Goal: Information Seeking & Learning: Understand process/instructions

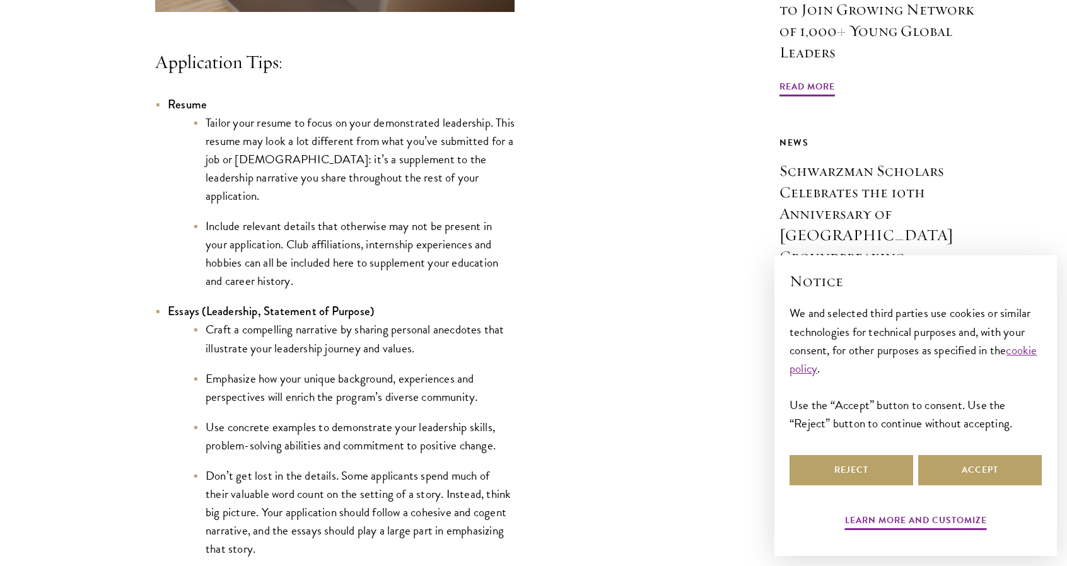
scroll to position [1114, 0]
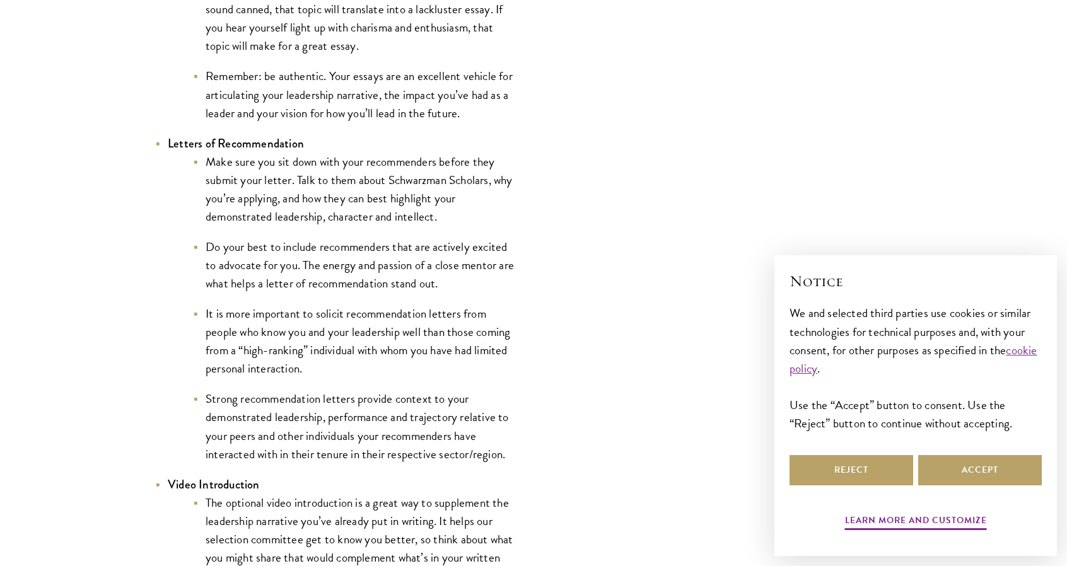
scroll to position [1740, 0]
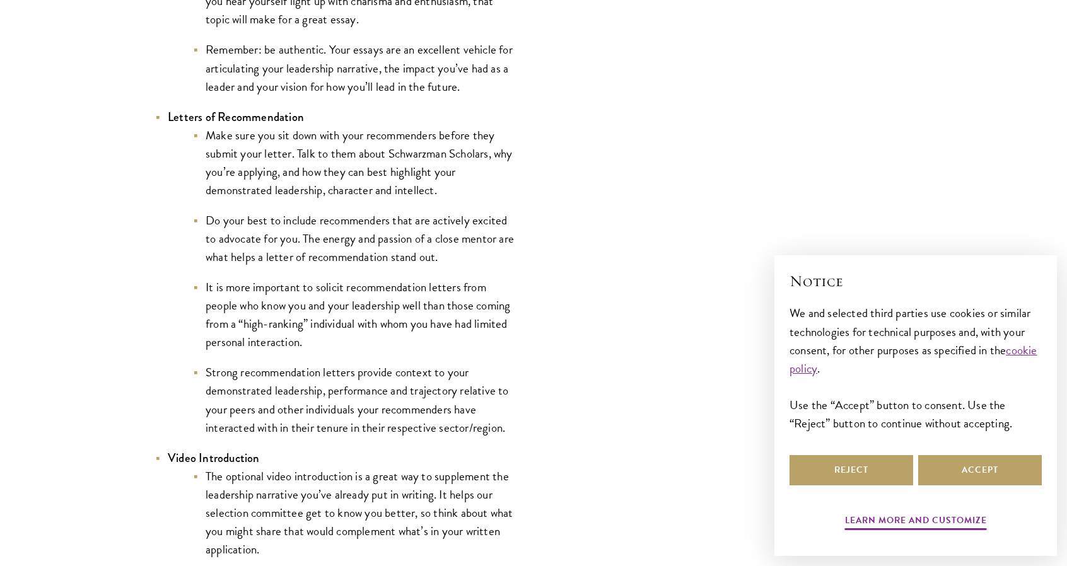
click at [345, 313] on li "It is more important to solicit recommendation letters from people who know you…" at bounding box center [354, 314] width 322 height 73
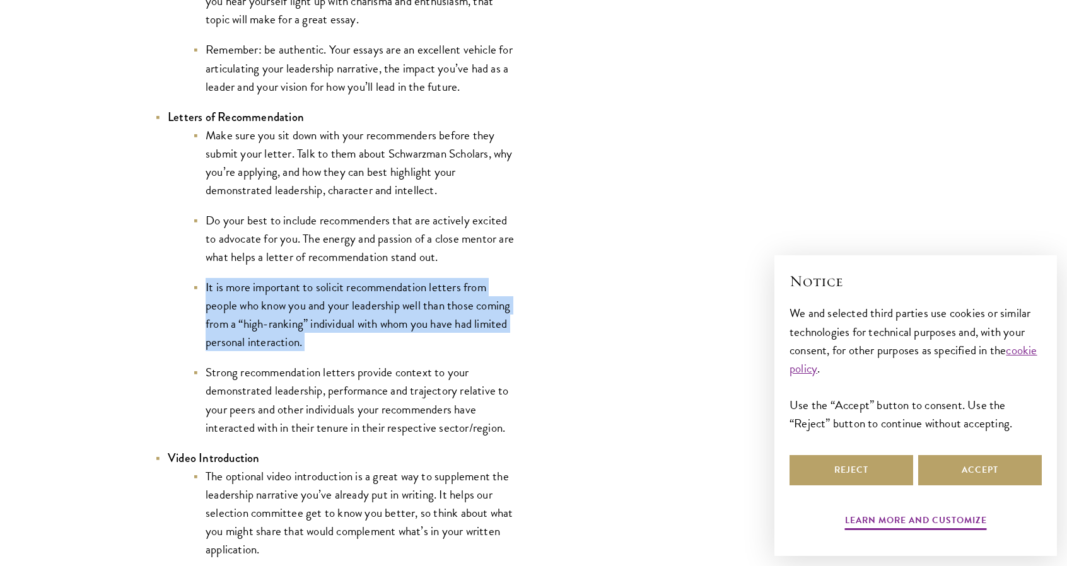
click at [345, 313] on li "It is more important to solicit recommendation letters from people who know you…" at bounding box center [354, 314] width 322 height 73
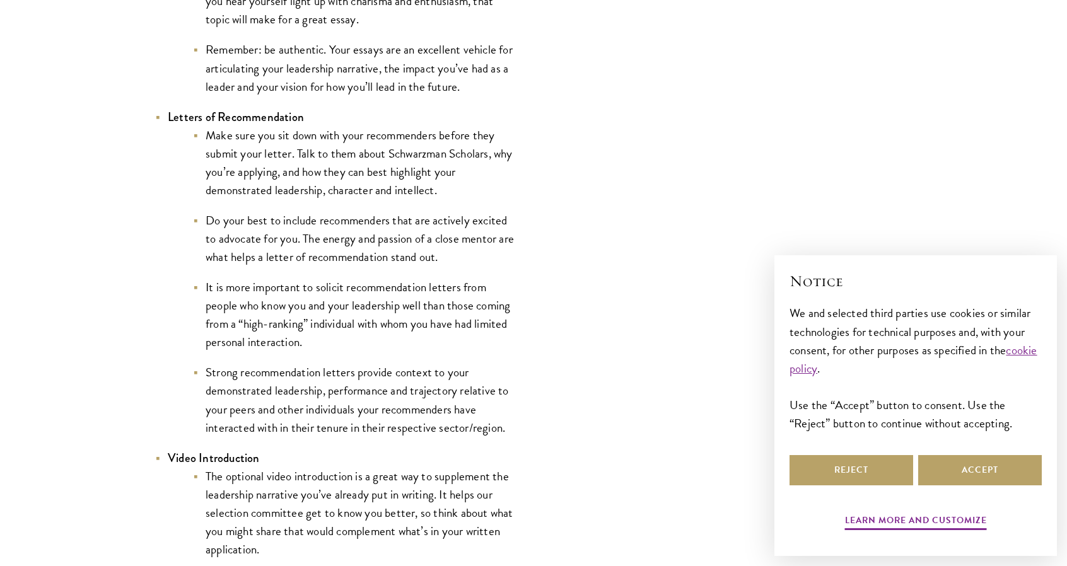
click at [352, 383] on li "Strong recommendation letters provide context to your demonstrated leadership, …" at bounding box center [354, 399] width 322 height 73
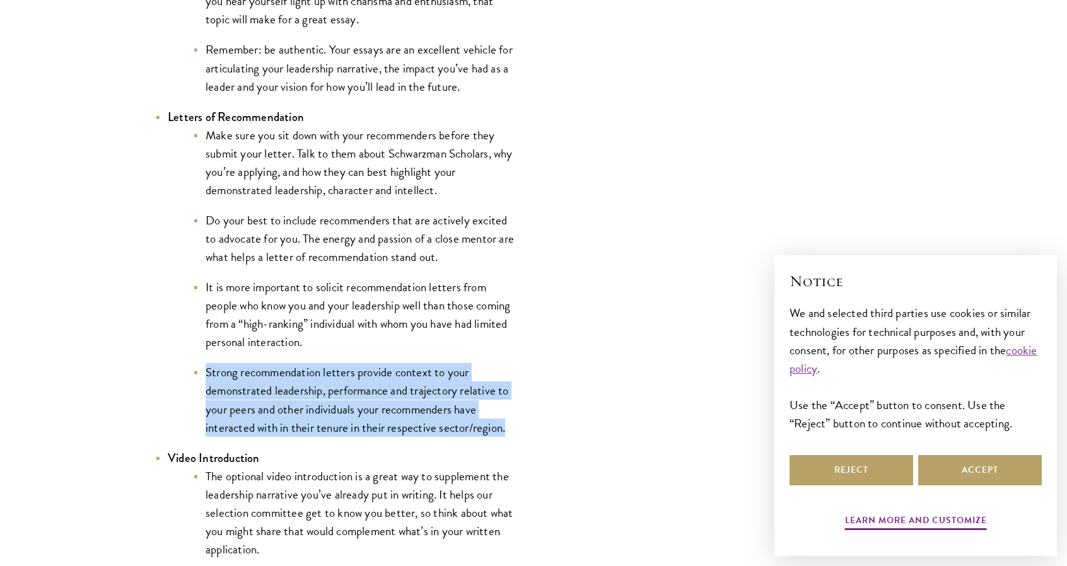
click at [352, 383] on li "Strong recommendation letters provide context to your demonstrated leadership, …" at bounding box center [354, 399] width 322 height 73
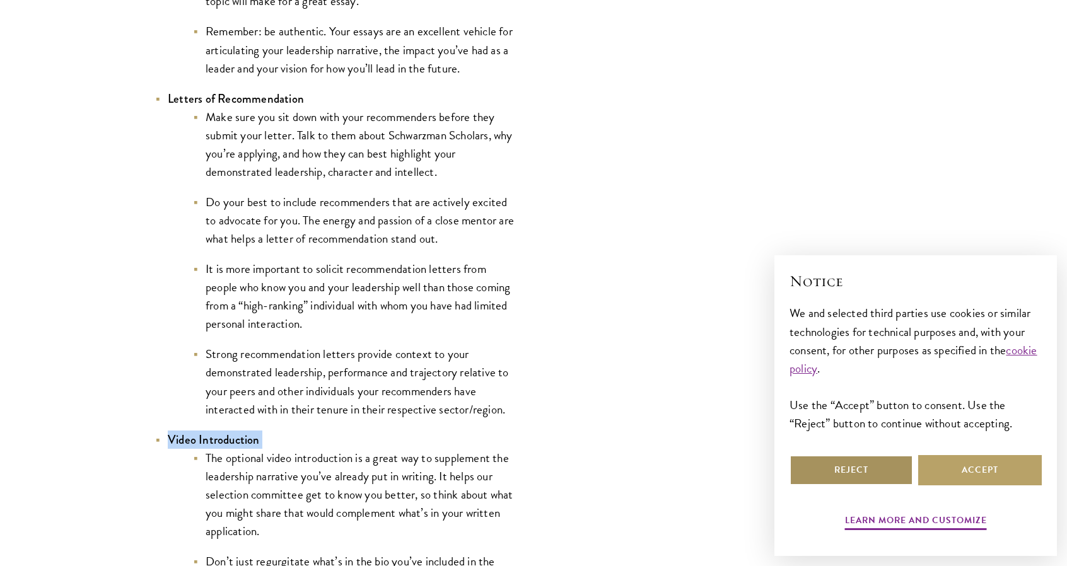
click at [828, 472] on button "Reject" at bounding box center [851, 470] width 124 height 30
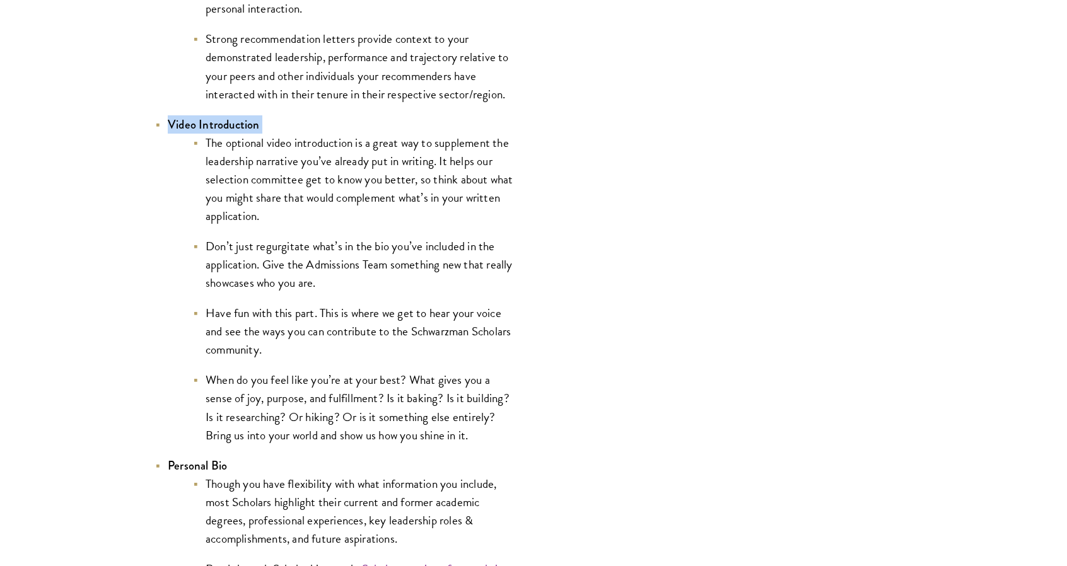
scroll to position [2074, 0]
click at [280, 163] on li "The optional video introduction is a great way to supplement the leadership nar…" at bounding box center [354, 178] width 322 height 91
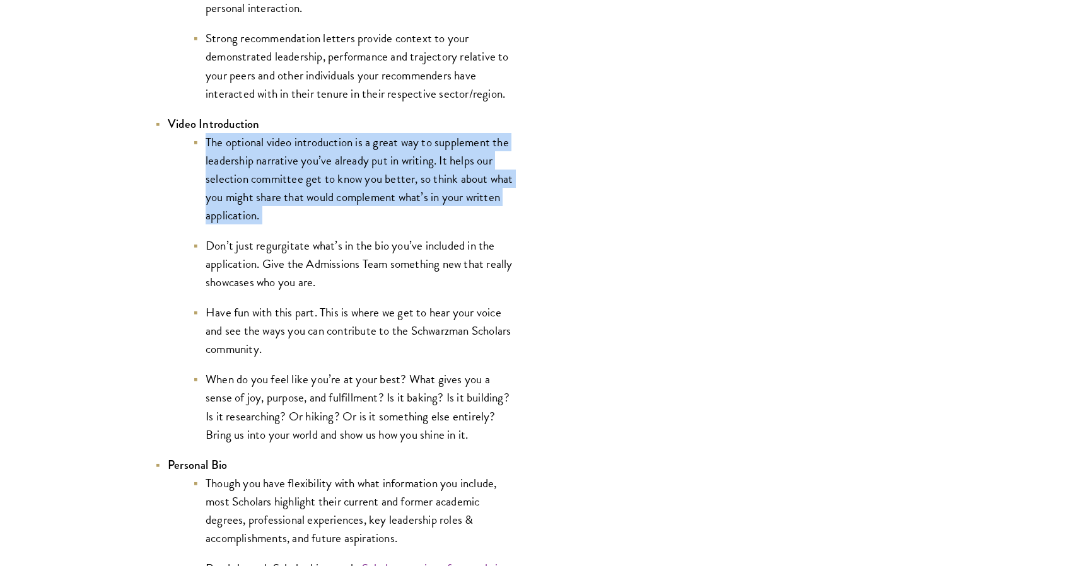
click at [280, 163] on li "The optional video introduction is a great way to supplement the leadership nar…" at bounding box center [354, 178] width 322 height 91
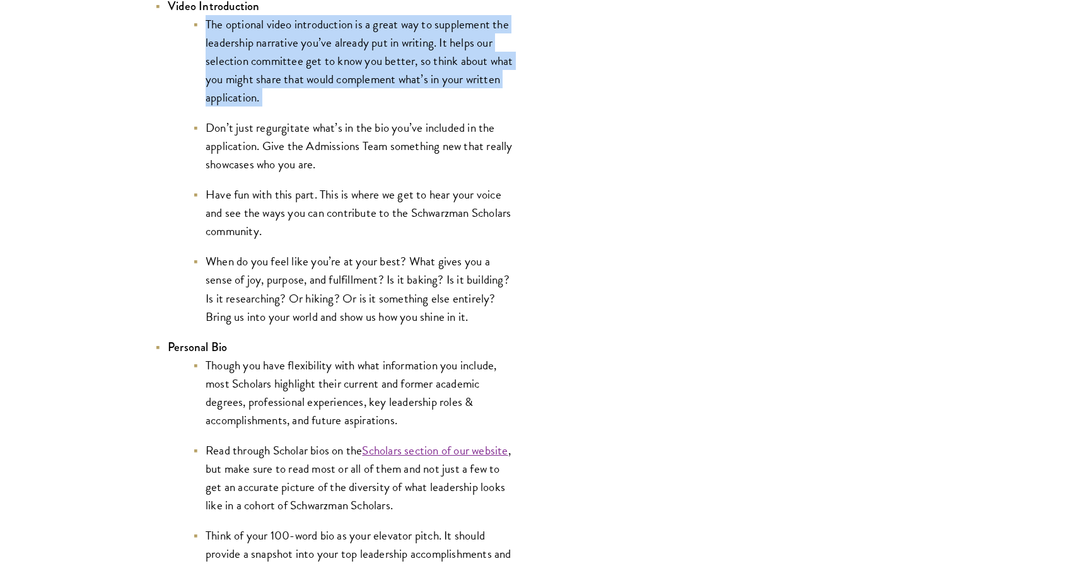
scroll to position [2193, 0]
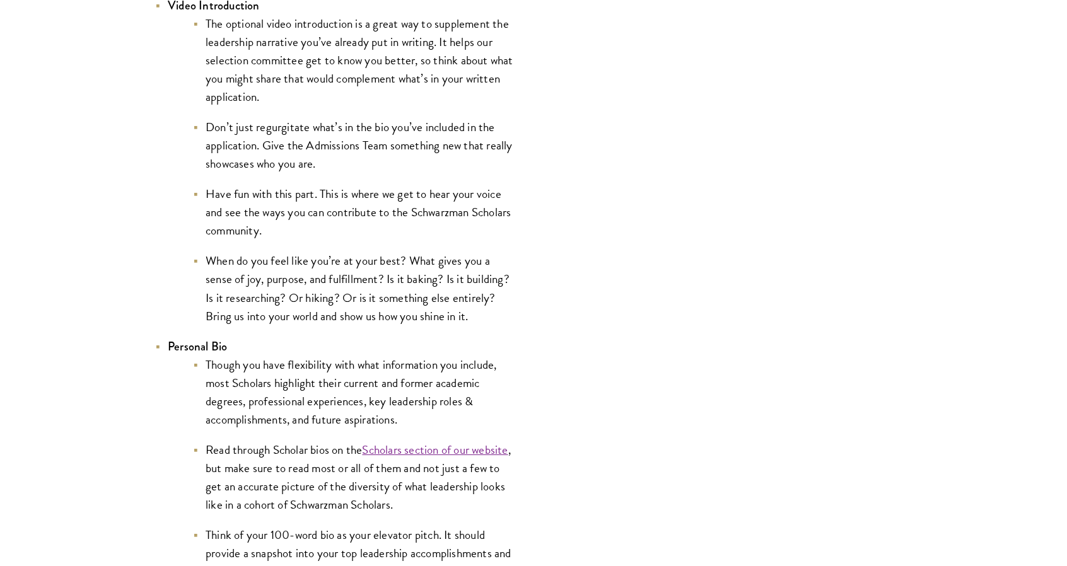
click at [280, 163] on li "Don’t just regurgitate what’s in the bio you’ve included in the application. Gi…" at bounding box center [354, 145] width 322 height 55
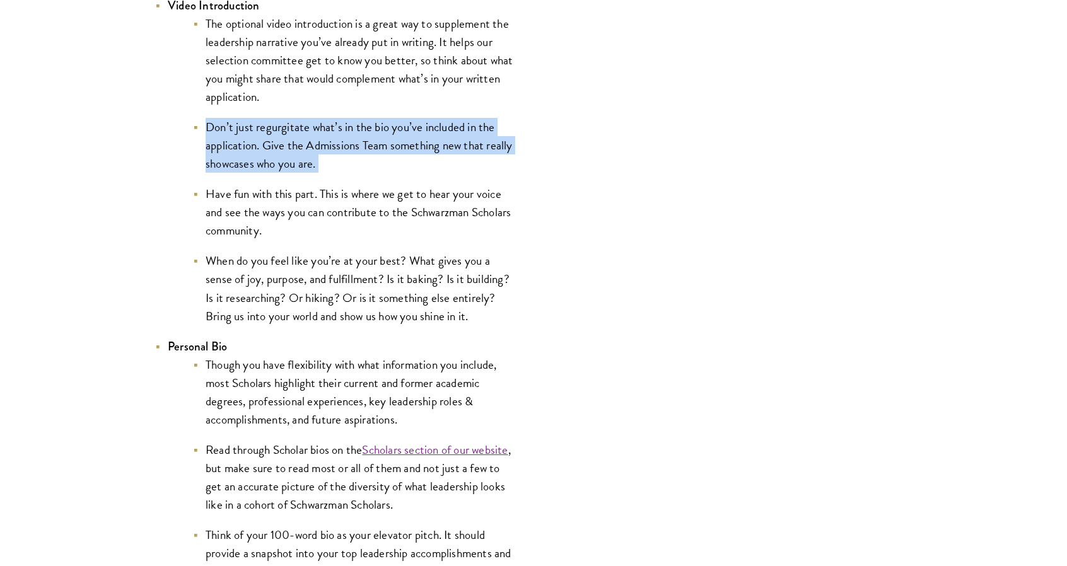
click at [280, 163] on li "Don’t just regurgitate what’s in the bio you’ve included in the application. Gi…" at bounding box center [354, 145] width 322 height 55
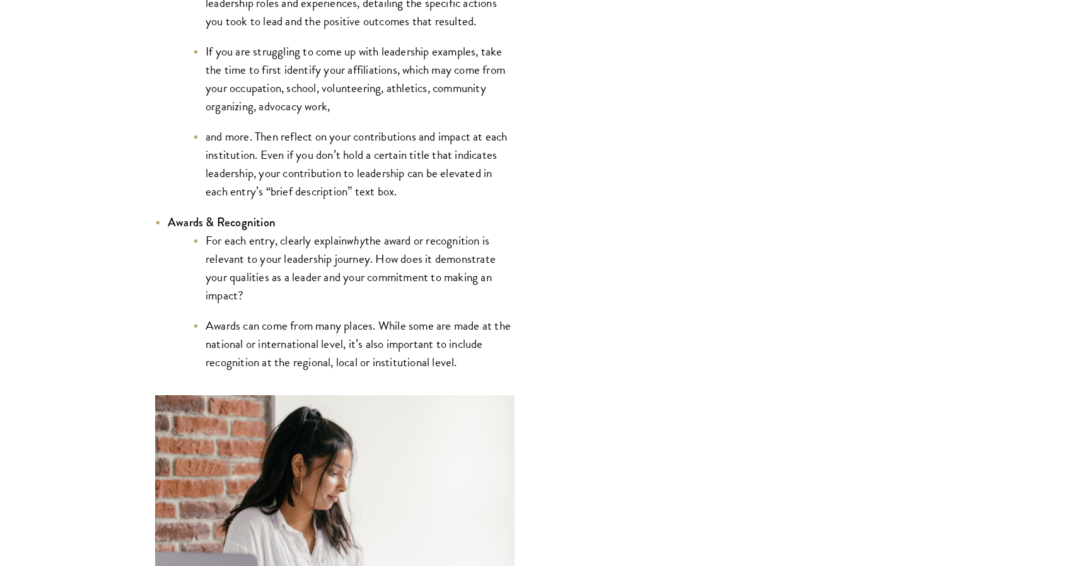
scroll to position [2959, 0]
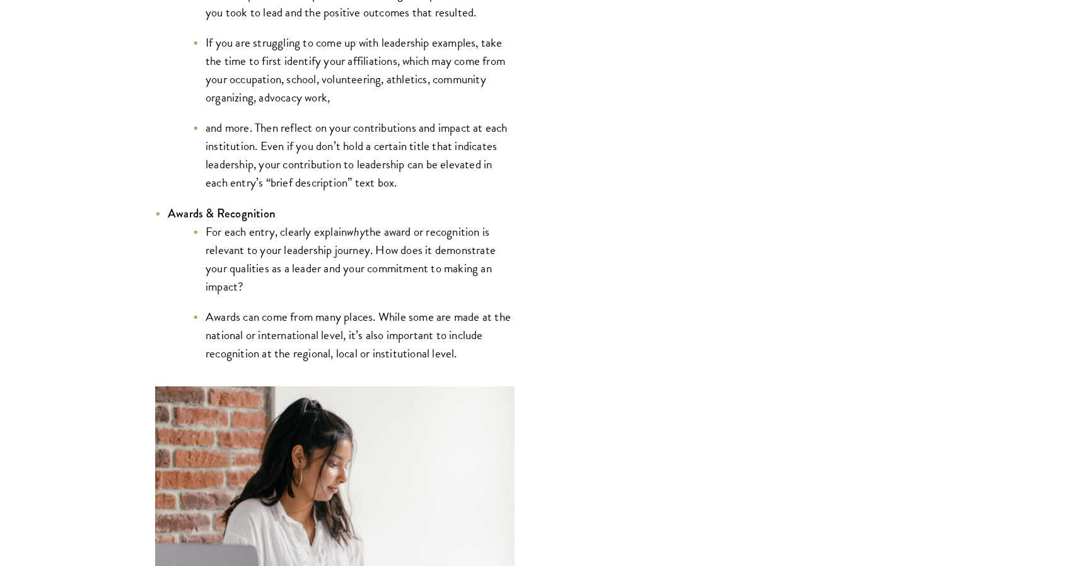
click at [376, 255] on li "For each entry, clearly explain why the award or recognition is relevant to you…" at bounding box center [354, 259] width 322 height 73
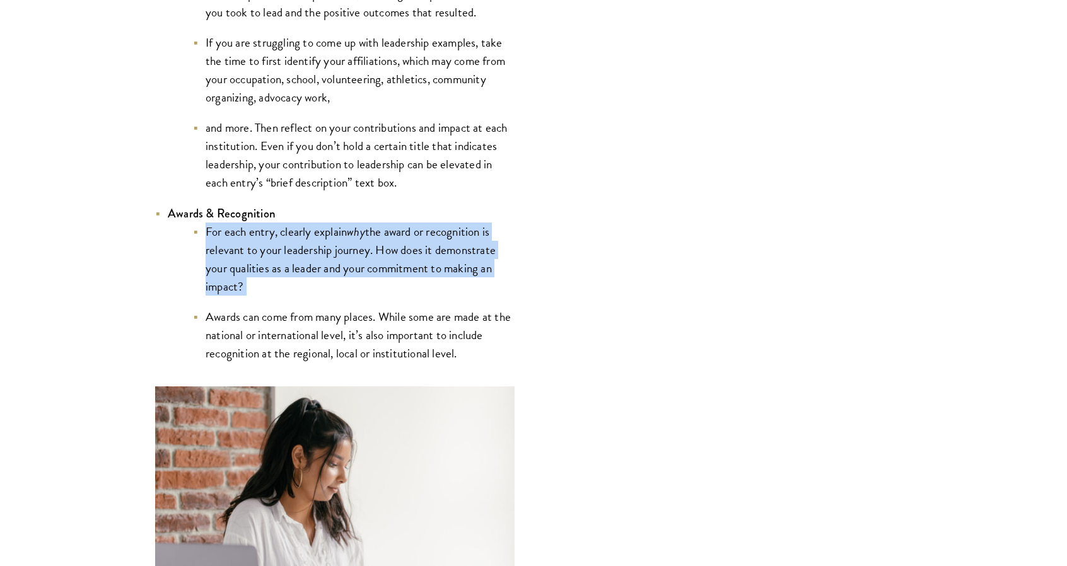
click at [376, 255] on li "For each entry, clearly explain why the award or recognition is relevant to you…" at bounding box center [354, 259] width 322 height 73
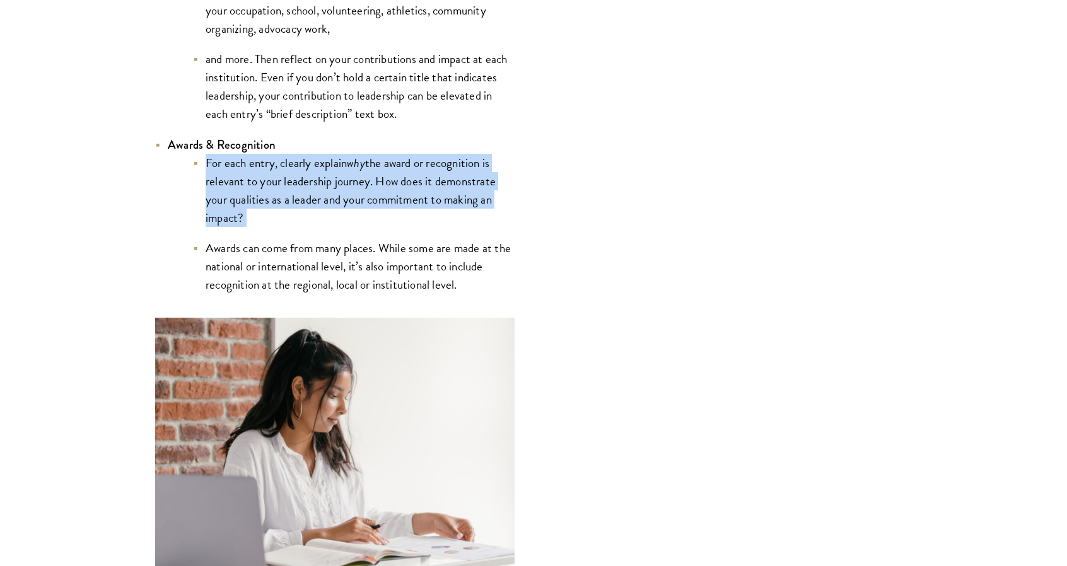
scroll to position [3032, 0]
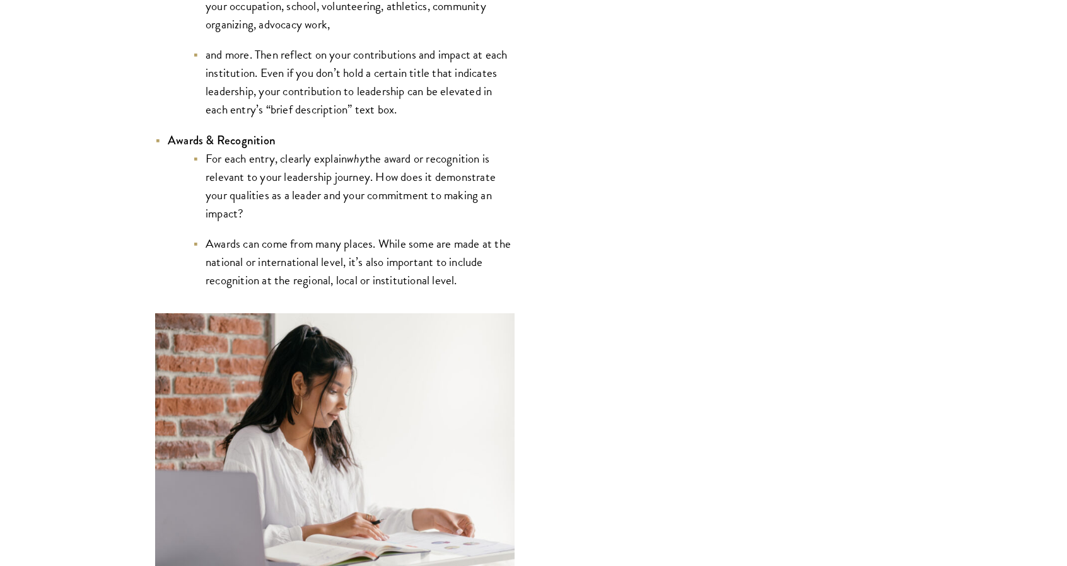
click at [376, 255] on li "Awards can come from many places. While some are made at the national or intern…" at bounding box center [354, 262] width 322 height 55
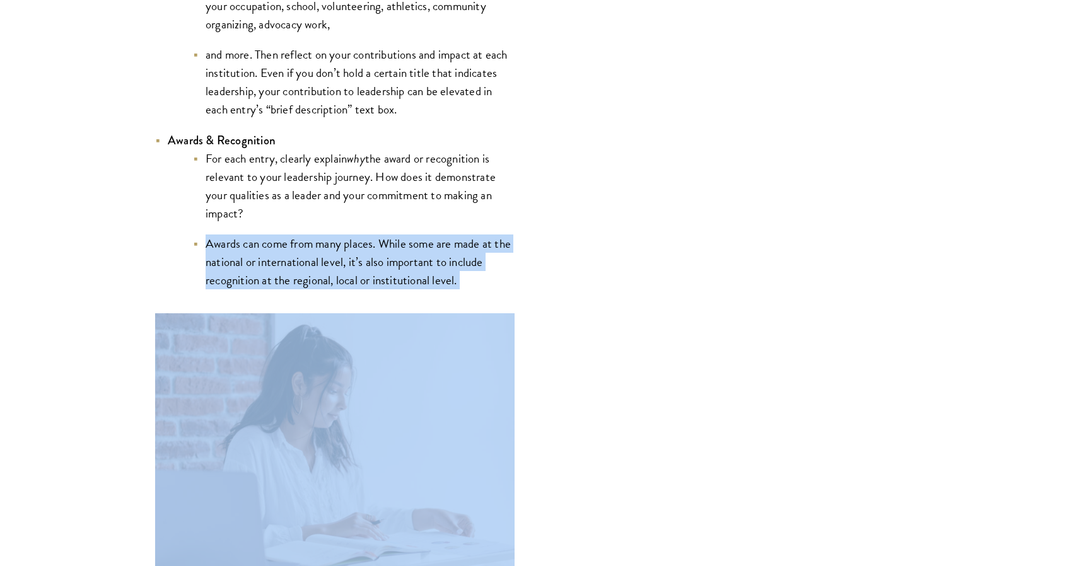
click at [376, 255] on li "Awards can come from many places. While some are made at the national or intern…" at bounding box center [354, 262] width 322 height 55
